Goal: Information Seeking & Learning: Find specific fact

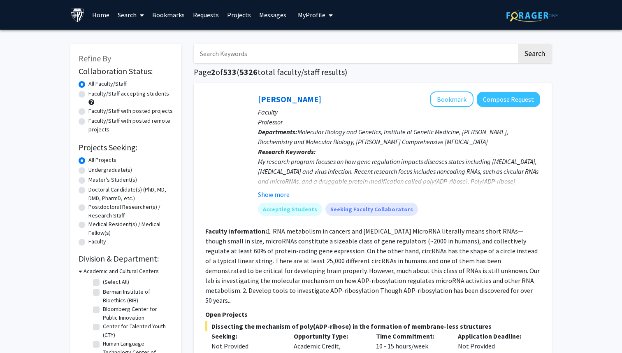
click at [221, 56] on input "Search Keywords" at bounding box center [355, 53] width 323 height 19
paste input "Kushnarev"
type input "Kushnarev"
click at [518, 44] on button "Search" at bounding box center [535, 53] width 34 height 19
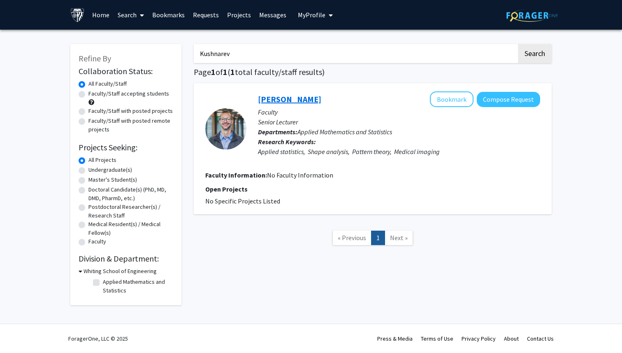
click at [291, 101] on link "[PERSON_NAME]" at bounding box center [289, 99] width 63 height 10
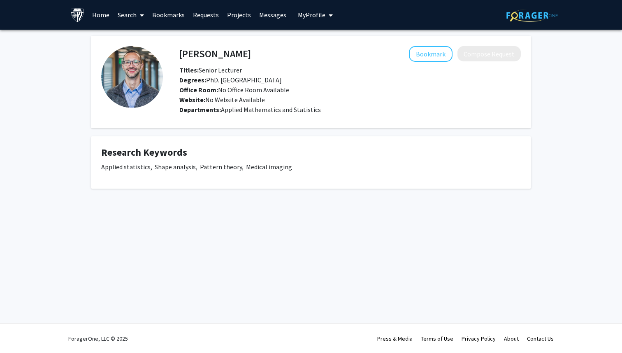
click at [238, 170] on p "Applied statistics, Shape analysis, Pattern theory, Medical imaging" at bounding box center [311, 167] width 420 height 10
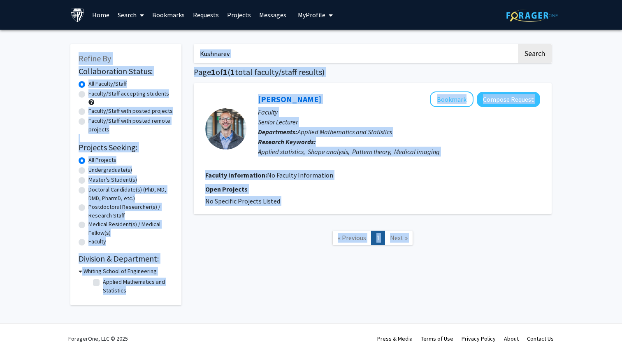
click at [347, 78] on div "Kushnarev Search Page 1 of 1 ( 1 total faculty/staff results) [PERSON_NAME] Boo…" at bounding box center [373, 170] width 370 height 269
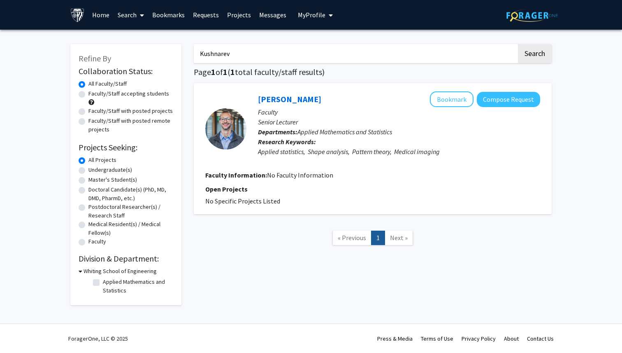
click at [405, 55] on input "Kushnarev" at bounding box center [355, 53] width 323 height 19
click at [518, 44] on button "Search" at bounding box center [535, 53] width 34 height 19
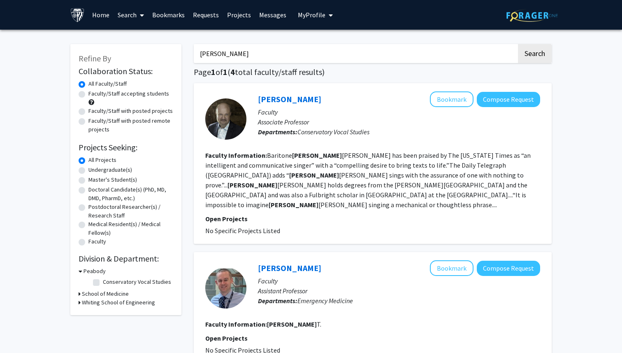
type input "[PERSON_NAME]"
click at [518, 44] on button "Search" at bounding box center [535, 53] width 34 height 19
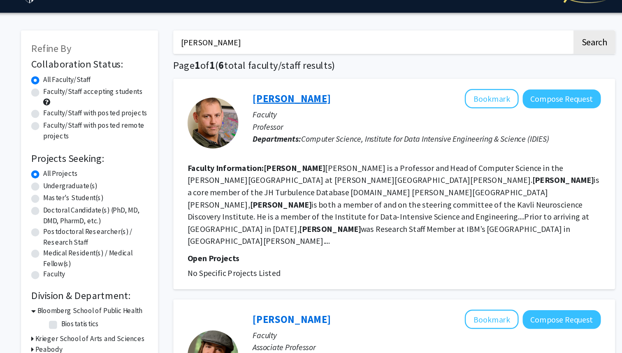
click at [280, 102] on link "[PERSON_NAME]" at bounding box center [289, 99] width 63 height 10
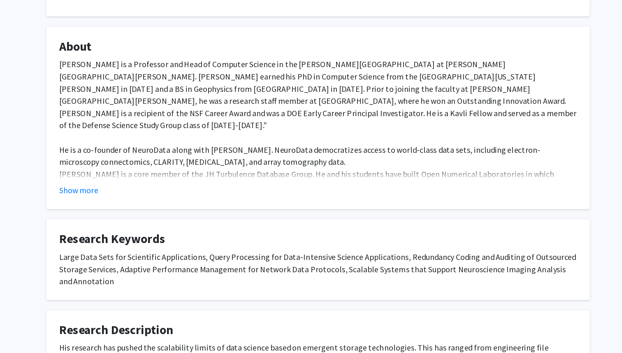
scroll to position [48, 0]
click at [116, 219] on button "Show more" at bounding box center [117, 221] width 32 height 10
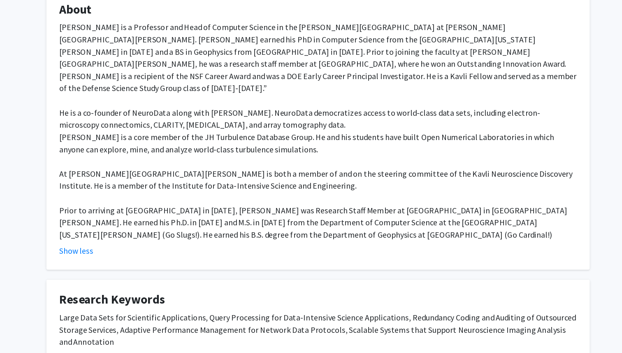
scroll to position [78, 0]
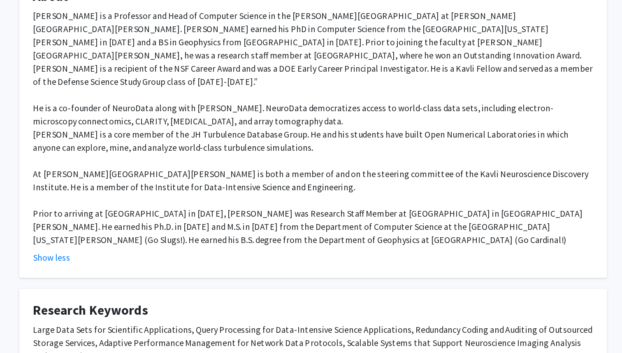
click at [156, 238] on div "[PERSON_NAME] is a Professor and Head of Computer Science in the [PERSON_NAME][…" at bounding box center [311, 173] width 420 height 178
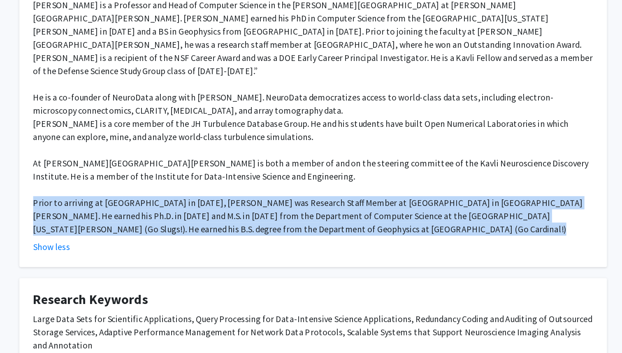
click at [156, 246] on div "[PERSON_NAME] is a Professor and Head of Computer Science in the [PERSON_NAME][…" at bounding box center [311, 173] width 420 height 178
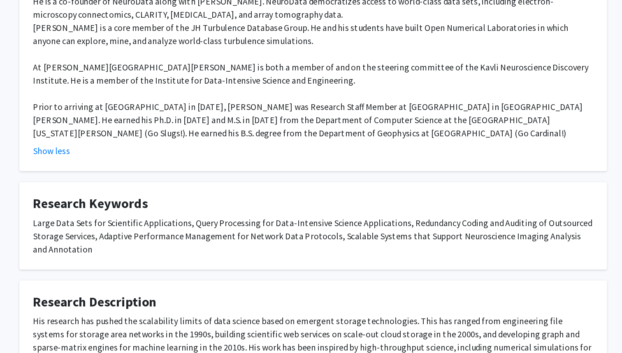
scroll to position [147, 0]
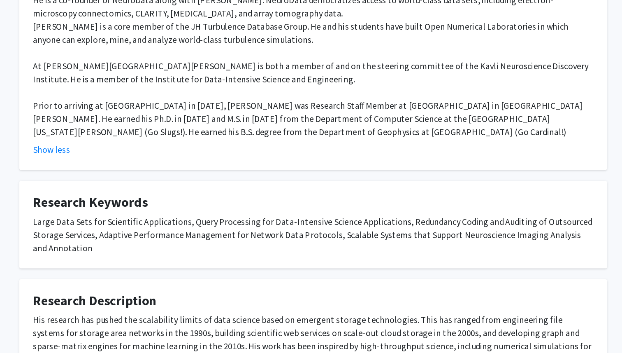
click at [156, 249] on div "Large Data Sets for Scientific Applications, Query Processing for Data-Intensiv…" at bounding box center [311, 264] width 420 height 30
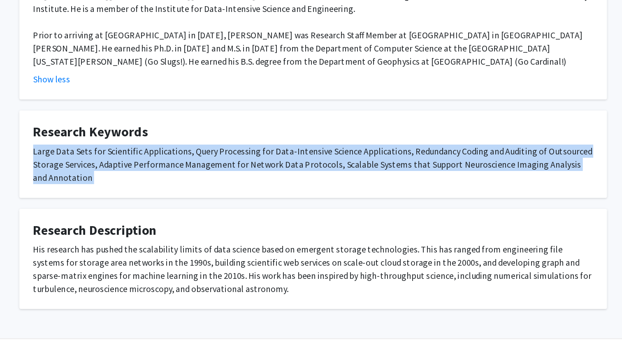
scroll to position [209, 0]
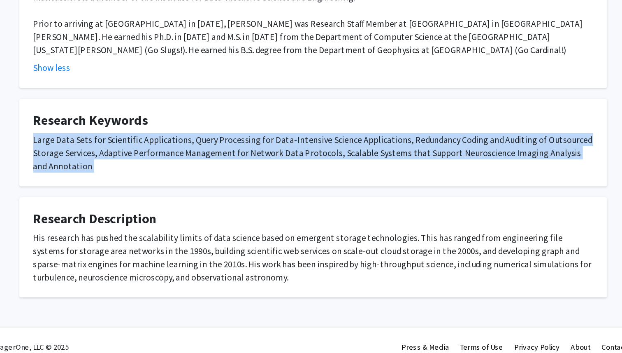
click at [156, 261] on div "His research has pushed the scalability limits of data science based on emergen…" at bounding box center [311, 281] width 420 height 40
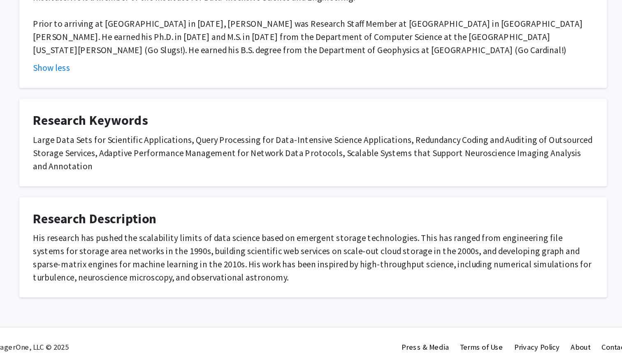
click at [156, 261] on div "His research has pushed the scalability limits of data science based on emergen…" at bounding box center [311, 281] width 420 height 40
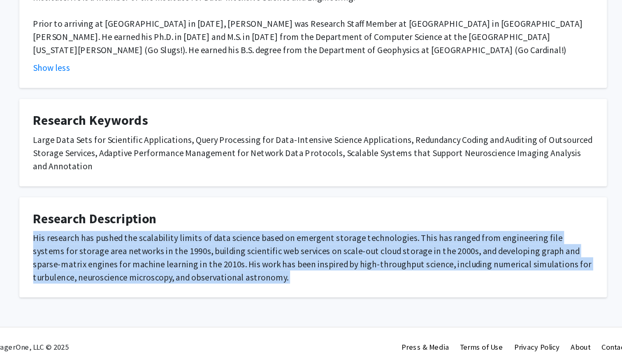
click at [156, 261] on div "His research has pushed the scalability limits of data science based on emergen…" at bounding box center [311, 281] width 420 height 40
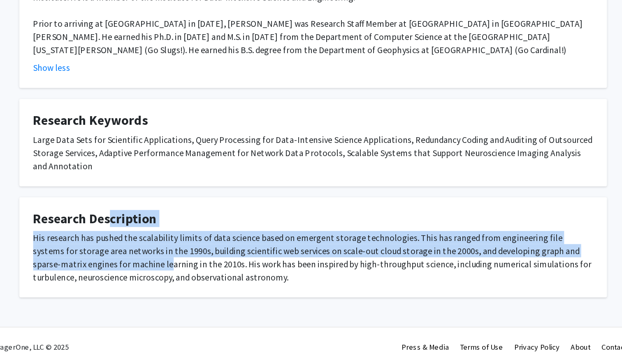
drag, startPoint x: 153, startPoint y: 247, endPoint x: 163, endPoint y: 272, distance: 27.1
click at [163, 272] on fg-card "Research Description His research has pushed the scalability limits of data sci…" at bounding box center [311, 273] width 440 height 75
click at [163, 272] on div "His research has pushed the scalability limits of data science based on emergen…" at bounding box center [311, 281] width 420 height 40
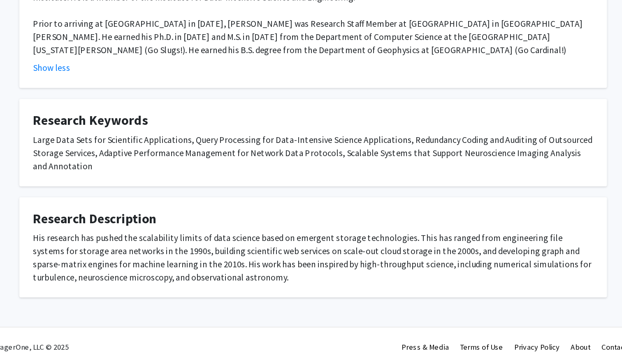
click at [163, 272] on div "His research has pushed the scalability limits of data science based on emergen…" at bounding box center [311, 281] width 420 height 40
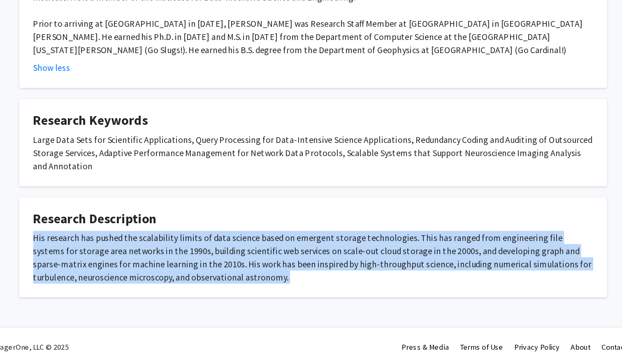
click at [163, 272] on div "His research has pushed the scalability limits of data science based on emergen…" at bounding box center [311, 281] width 420 height 40
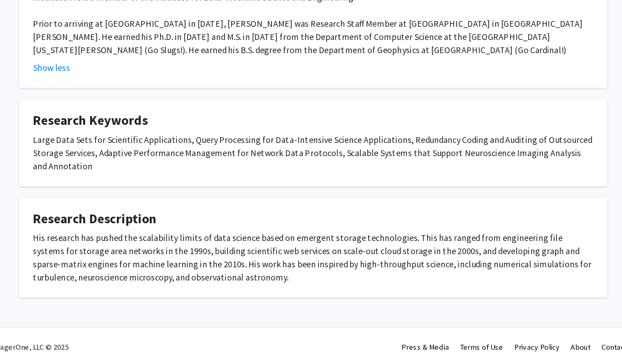
click at [163, 272] on div "His research has pushed the scalability limits of data science based on emergen…" at bounding box center [311, 281] width 420 height 40
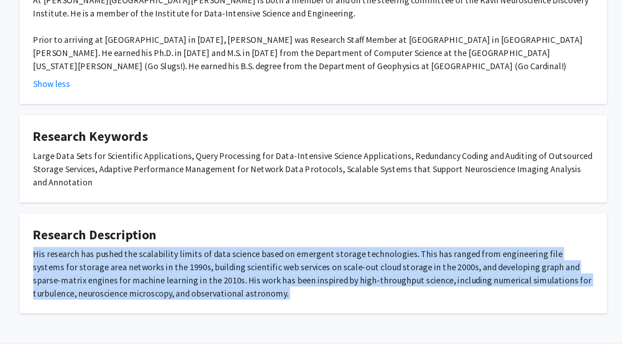
scroll to position [197, 0]
click at [303, 273] on div "His research has pushed the scalability limits of data science based on emergen…" at bounding box center [311, 293] width 420 height 40
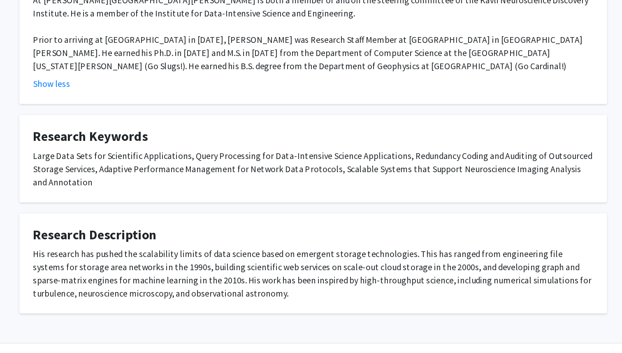
click at [303, 273] on div "His research has pushed the scalability limits of data science based on emergen…" at bounding box center [311, 293] width 420 height 40
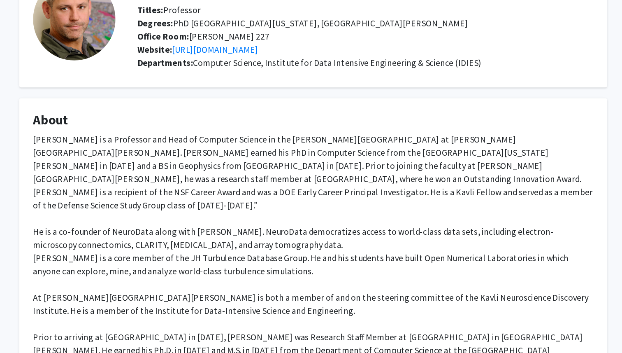
scroll to position [0, 0]
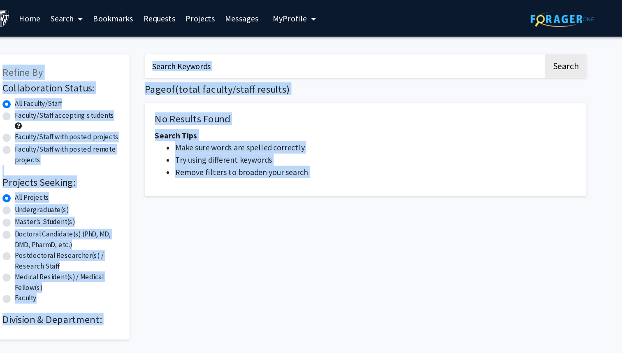
click at [215, 78] on div "Search Page of ( total faculty/staff results) No Results Found Search Tips Make…" at bounding box center [373, 155] width 370 height 239
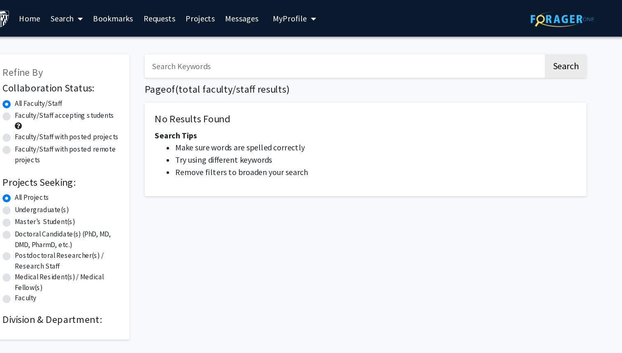
click at [217, 50] on input "Search Keywords" at bounding box center [355, 53] width 323 height 19
type input "[PERSON_NAME]"
click at [518, 44] on button "Search" at bounding box center [535, 53] width 34 height 19
click at [528, 53] on button "Search" at bounding box center [535, 53] width 34 height 19
